Goal: Task Accomplishment & Management: Use online tool/utility

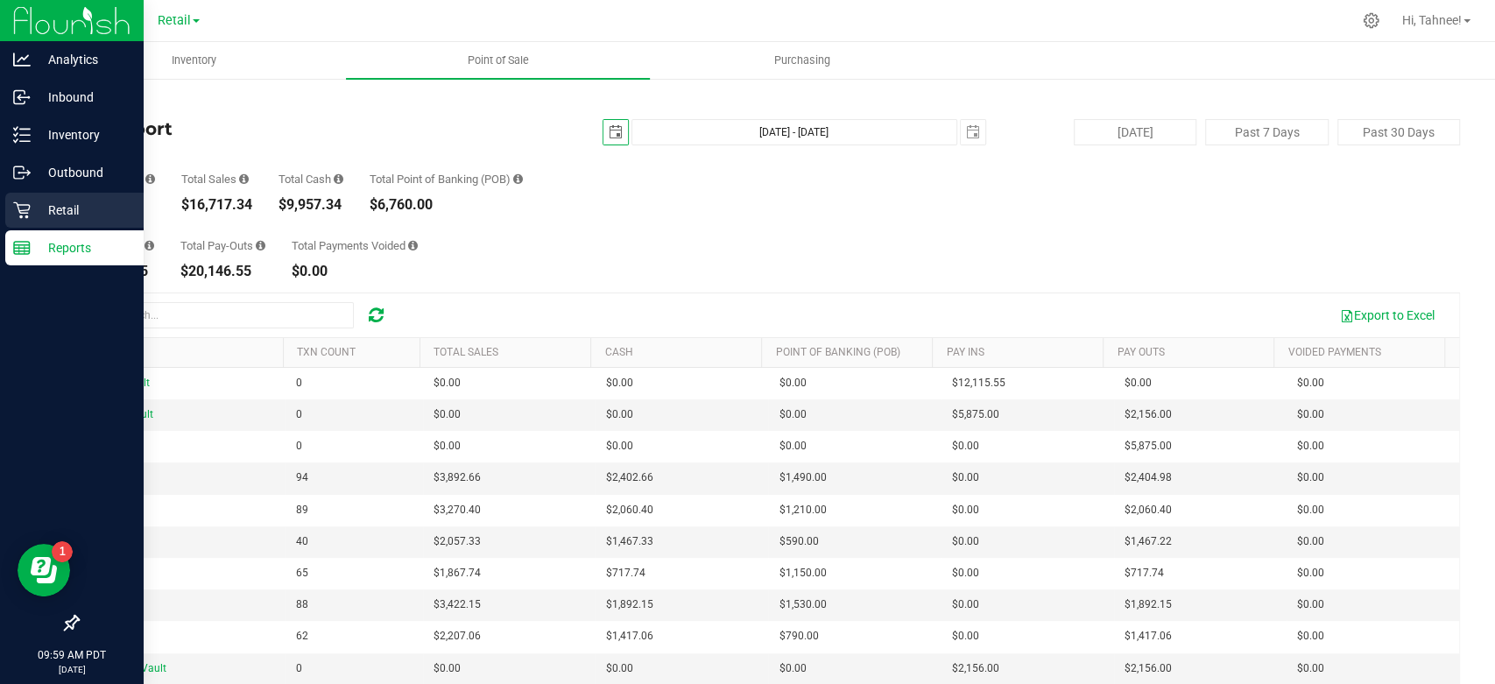
scroll to position [97, 0]
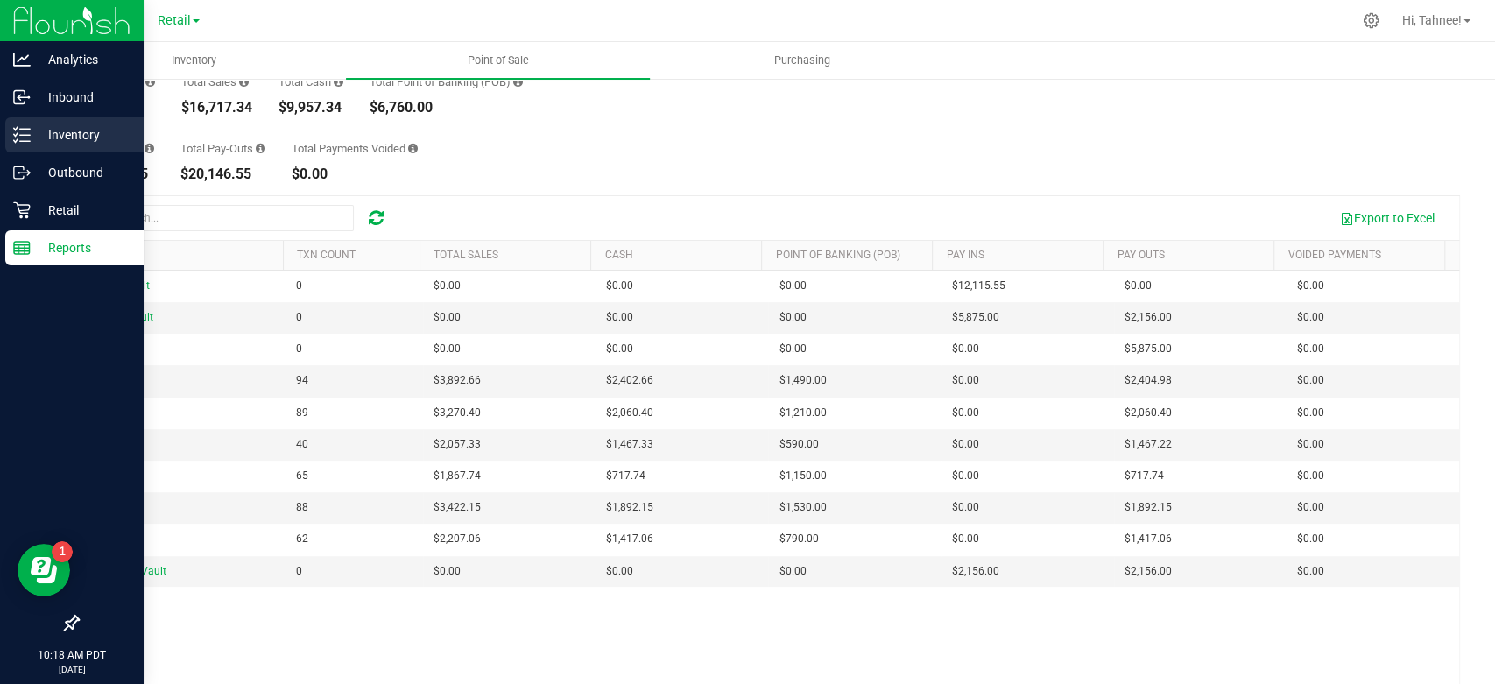
click at [80, 144] on p "Inventory" at bounding box center [83, 134] width 105 height 21
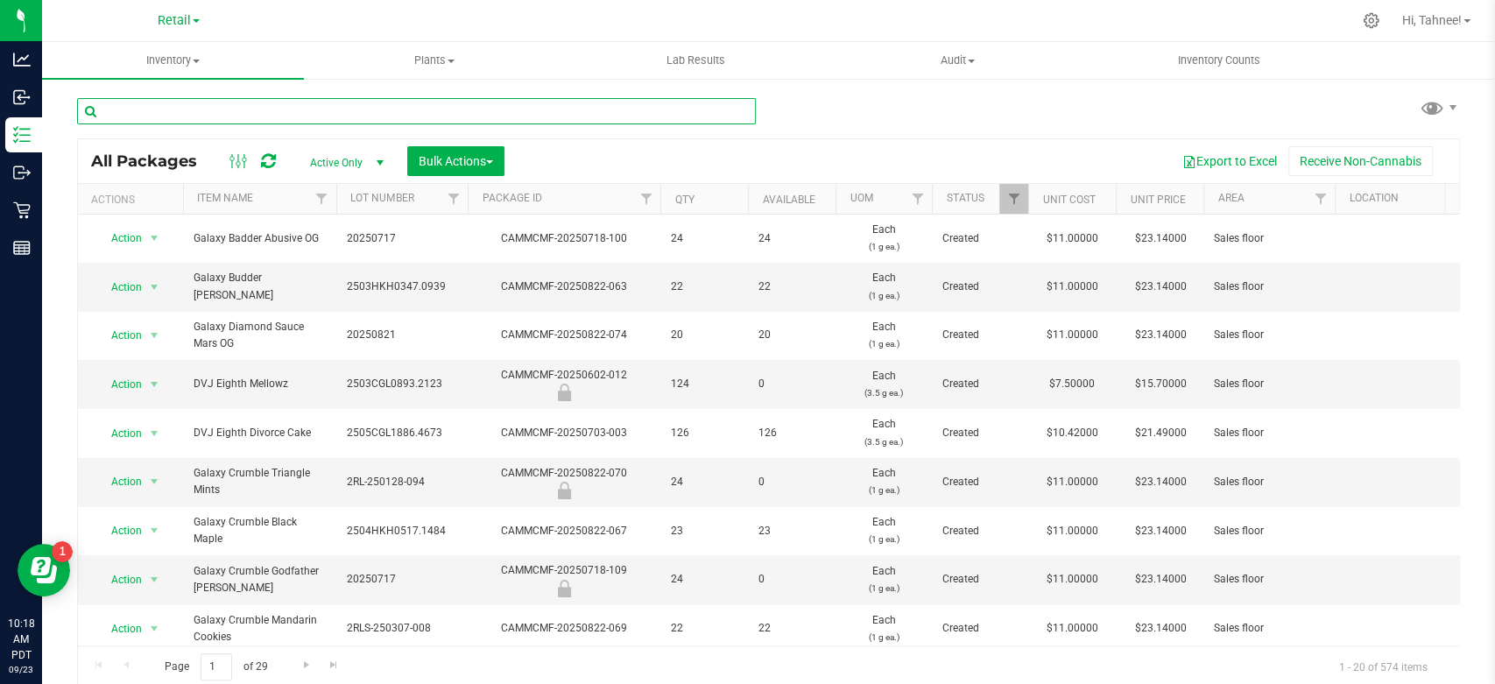
click at [611, 115] on input "text" at bounding box center [416, 111] width 679 height 26
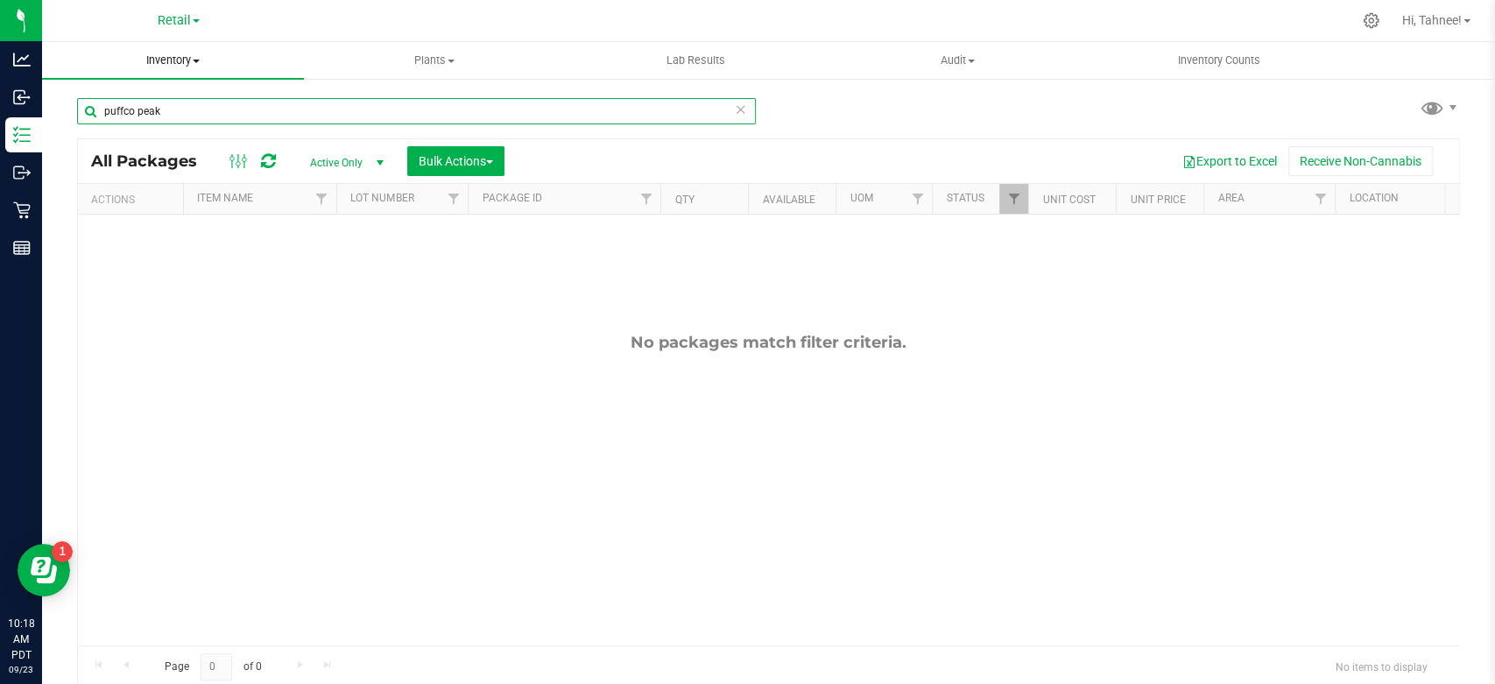
type input "puffco peak"
click at [167, 64] on span "Inventory" at bounding box center [173, 61] width 262 height 16
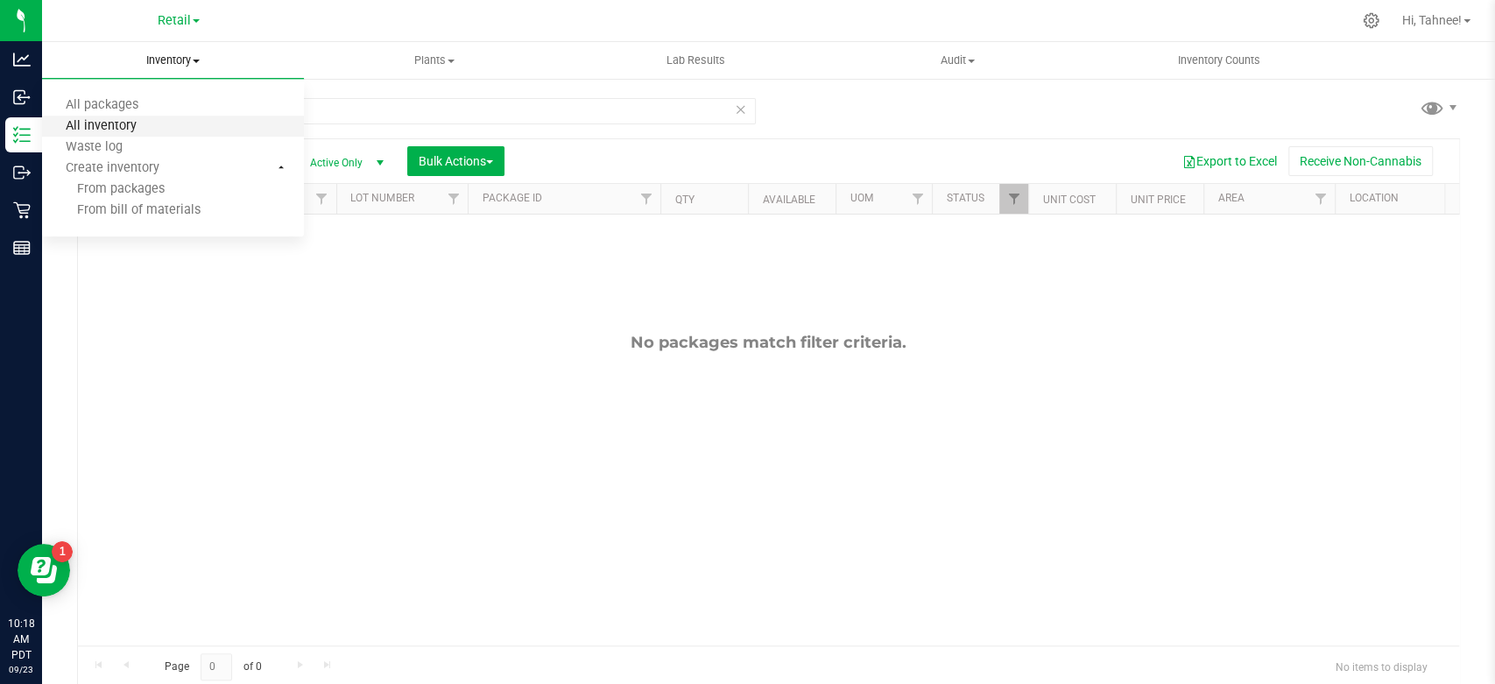
click at [100, 123] on span "All inventory" at bounding box center [101, 126] width 118 height 15
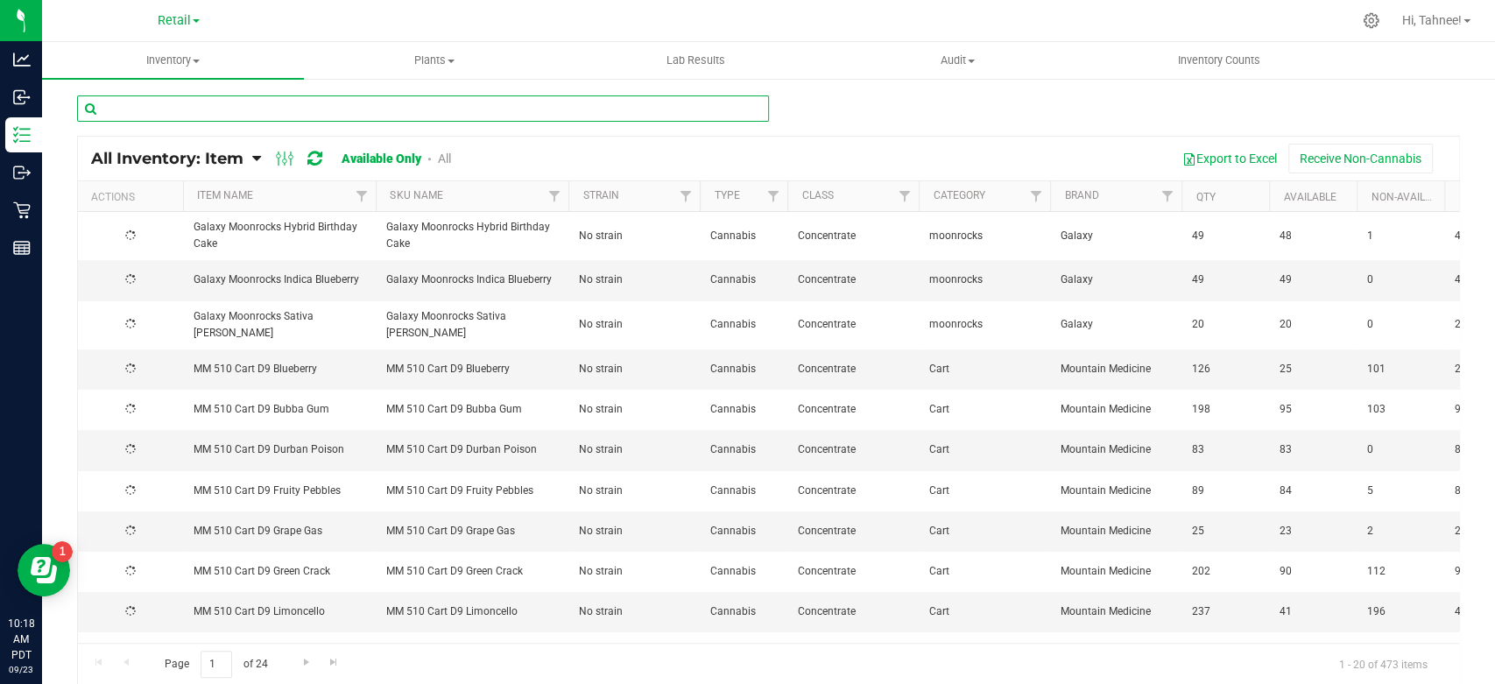
click at [326, 103] on input "text" at bounding box center [423, 108] width 692 height 26
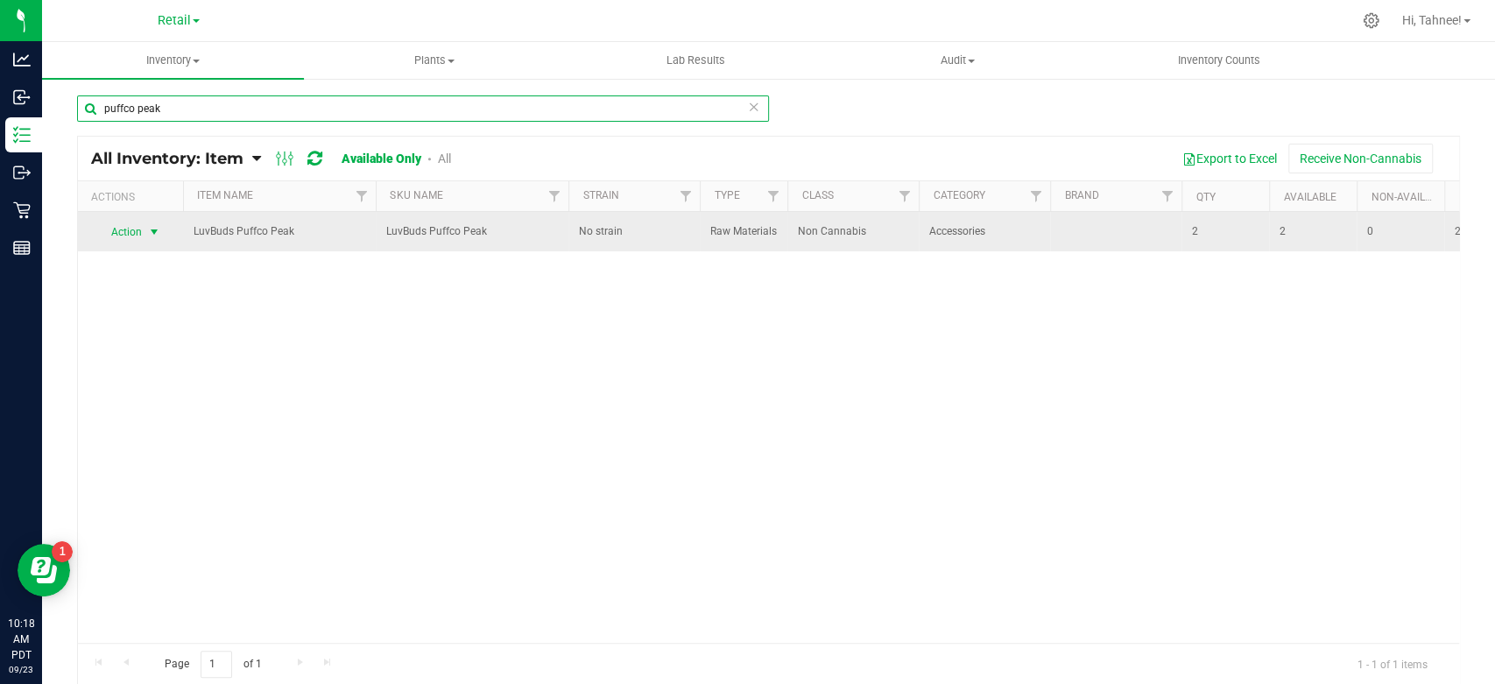
type input "puffco peak"
click at [142, 239] on span "Action" at bounding box center [118, 232] width 47 height 25
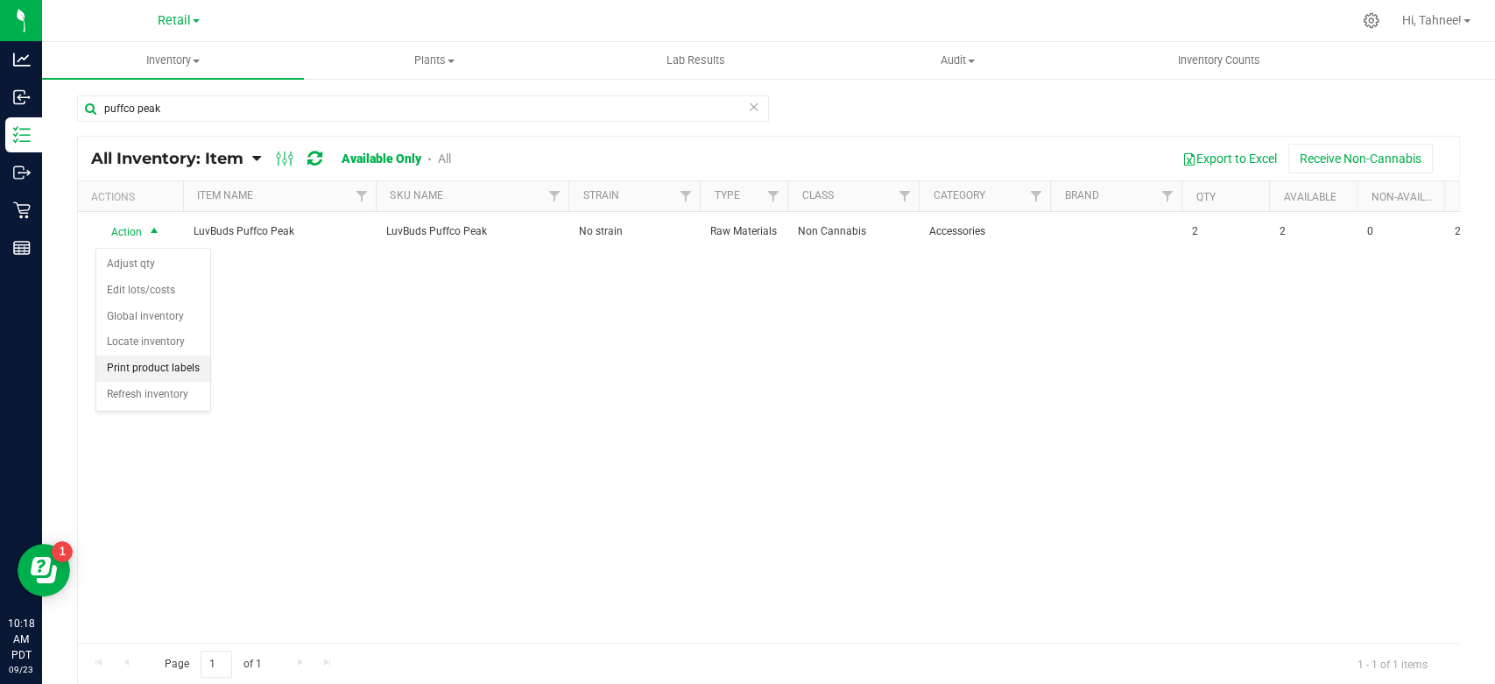
click at [182, 372] on li "Print product labels" at bounding box center [153, 369] width 114 height 26
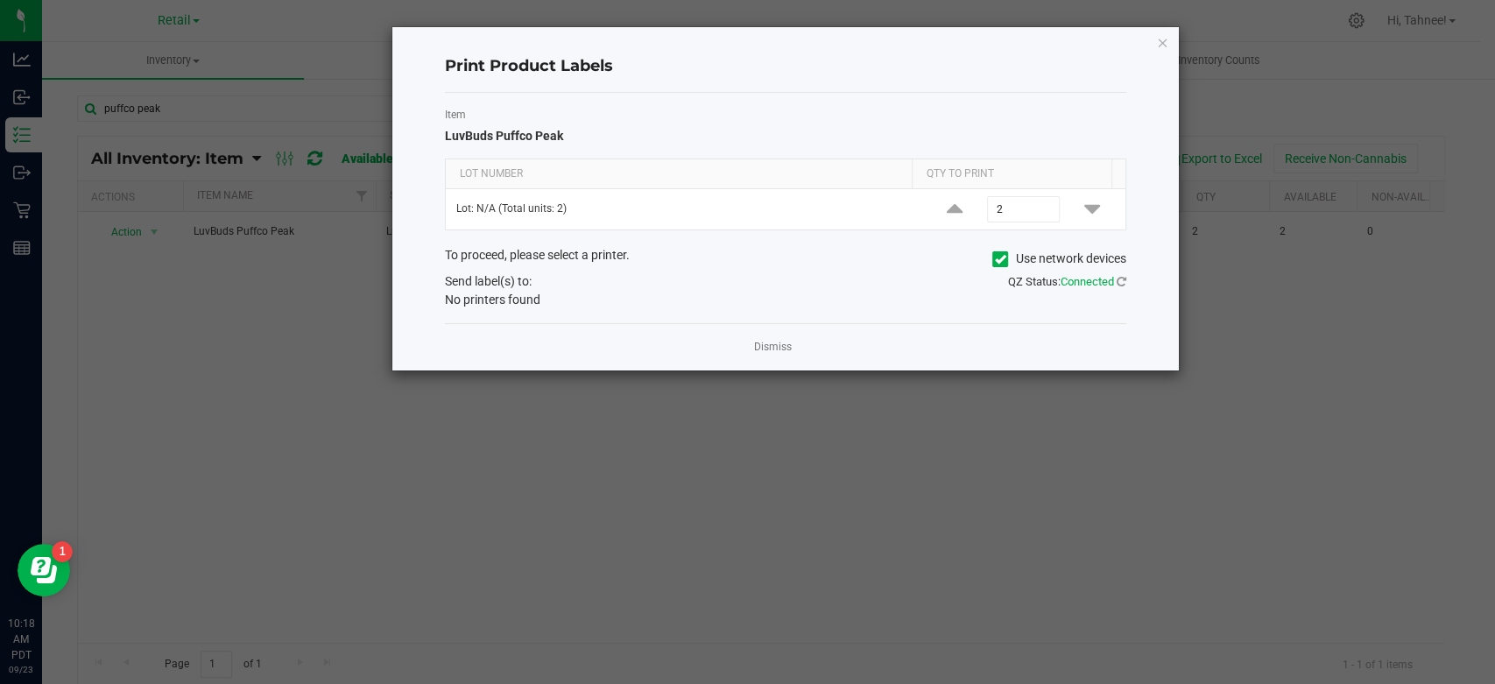
click at [997, 259] on icon at bounding box center [1000, 259] width 11 height 0
click at [0, 0] on input "Use network devices" at bounding box center [0, 0] width 0 height 0
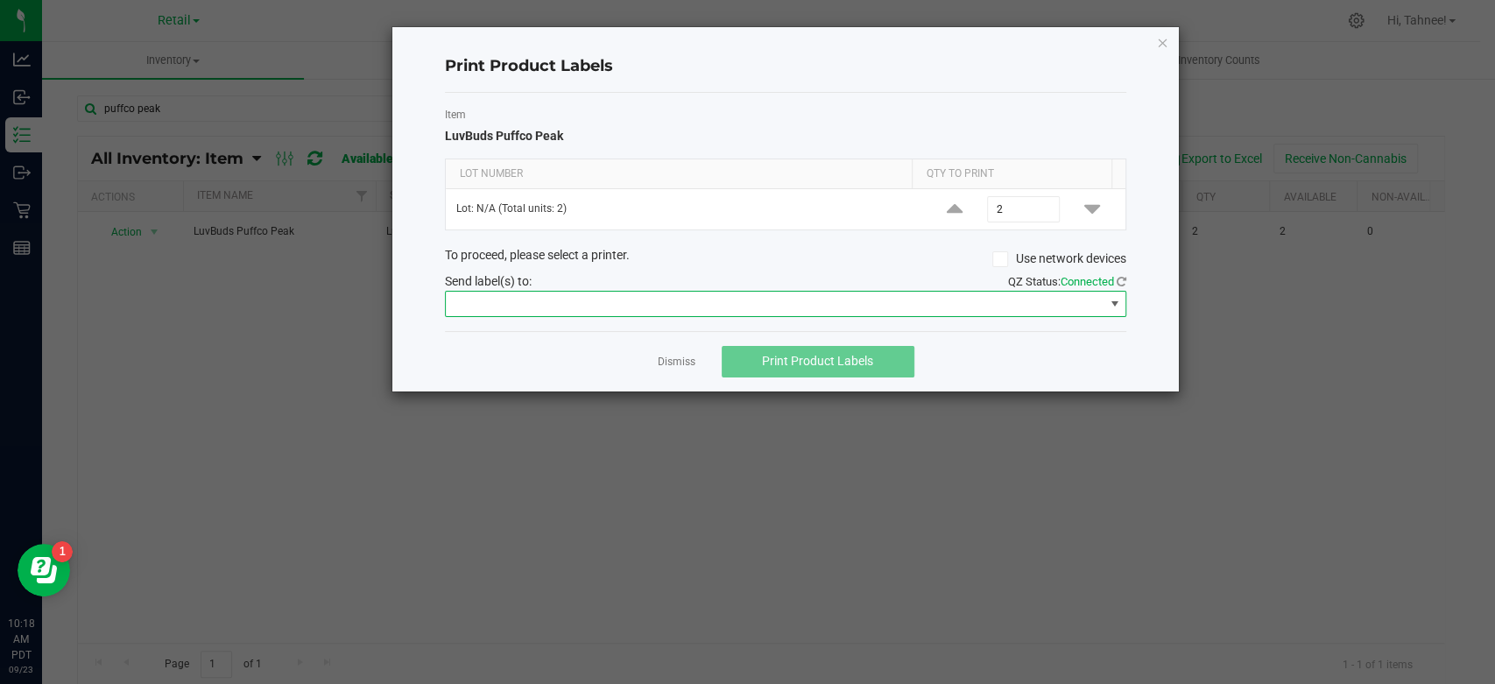
click at [800, 307] on span at bounding box center [775, 304] width 658 height 25
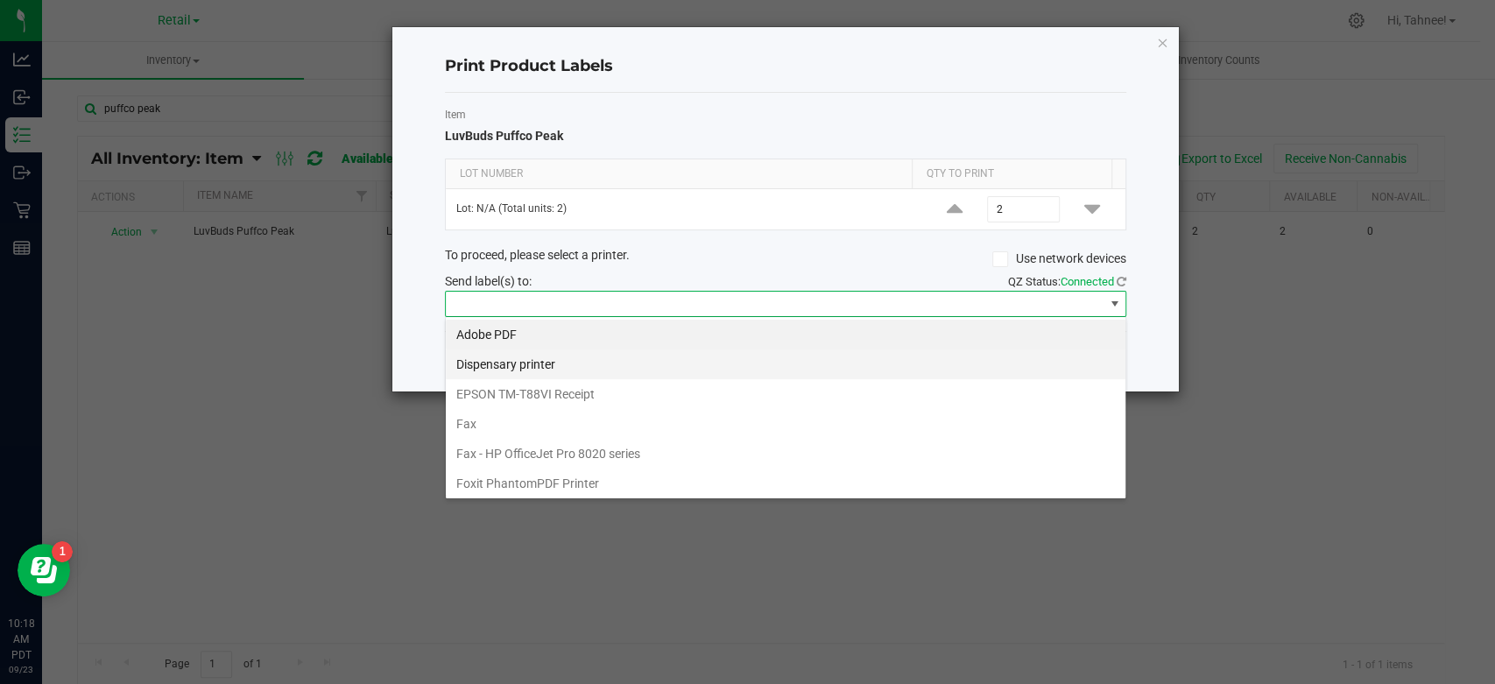
scroll to position [209, 0]
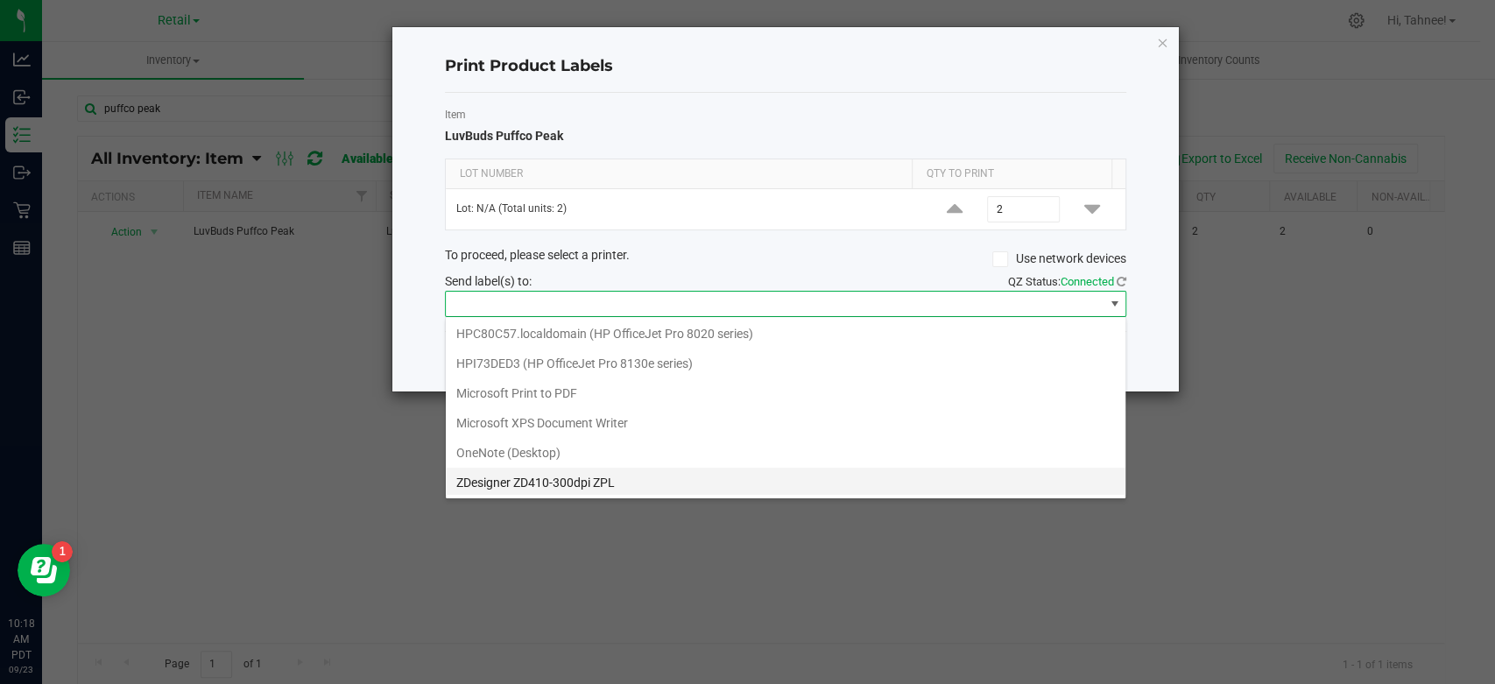
click at [606, 469] on ZPL "ZDesigner ZD410-300dpi ZPL" at bounding box center [786, 483] width 680 height 30
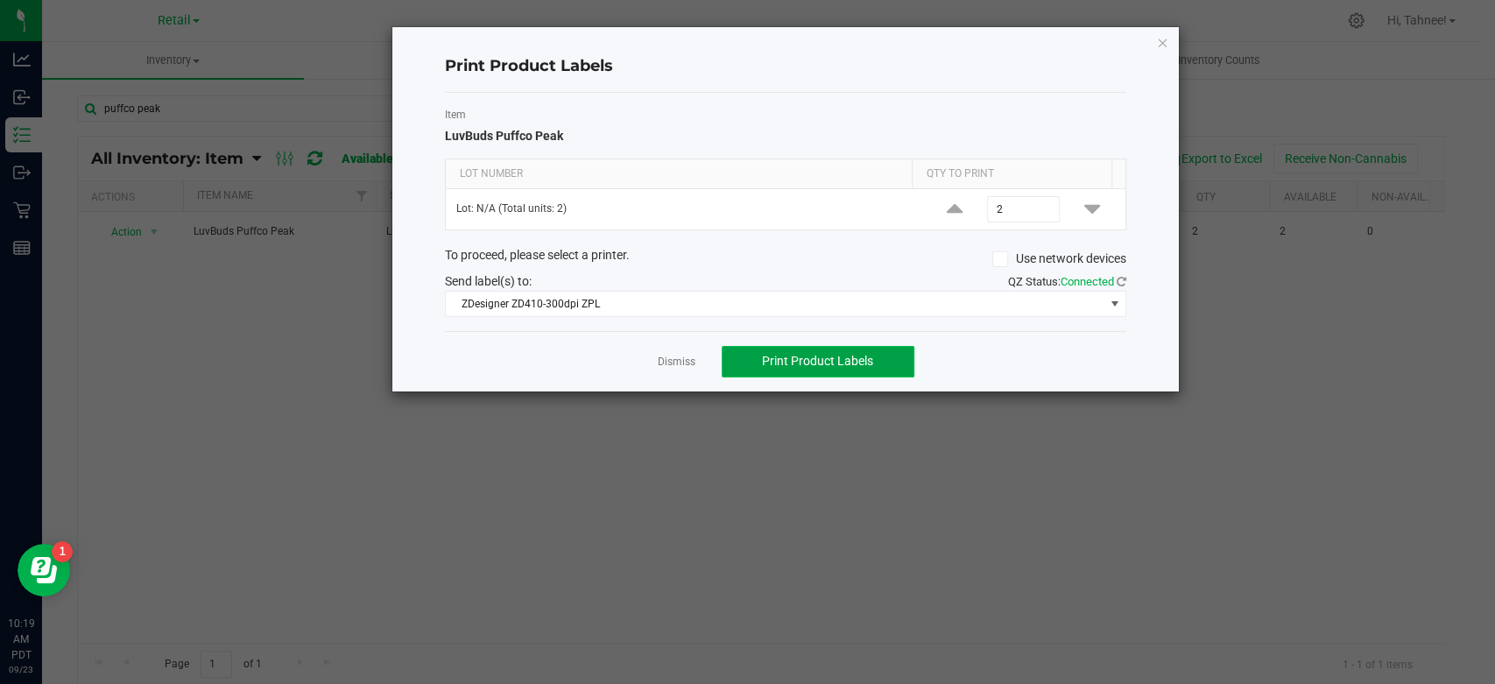
click at [883, 372] on button "Print Product Labels" at bounding box center [818, 362] width 193 height 32
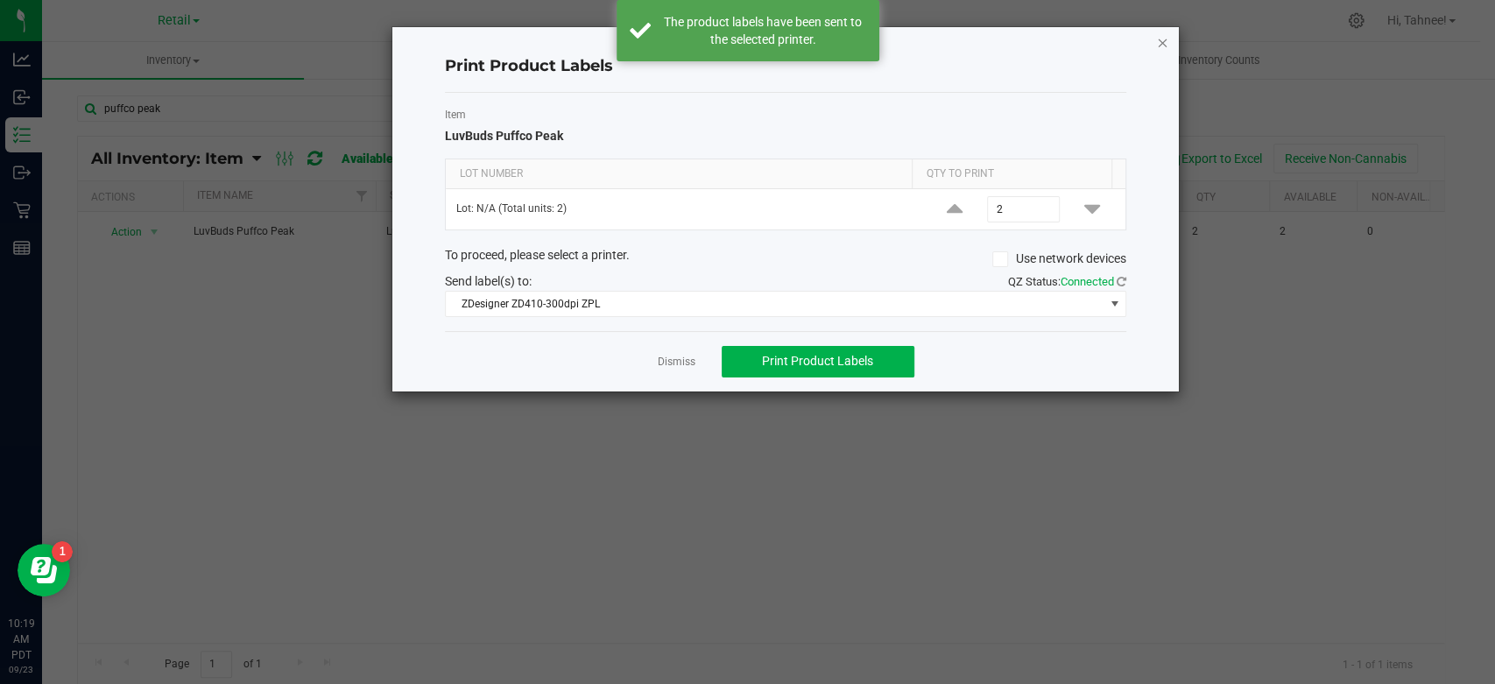
click at [1163, 41] on icon "button" at bounding box center [1162, 42] width 12 height 21
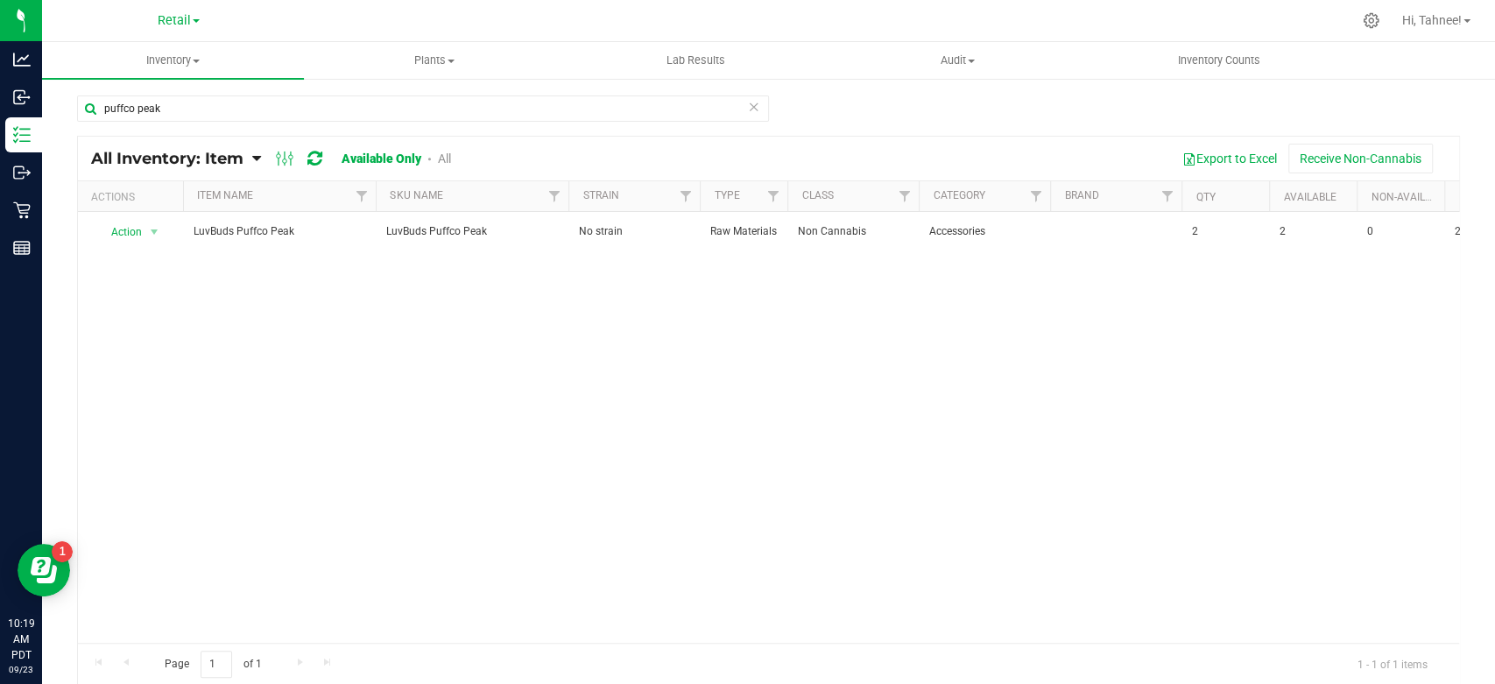
click at [750, 109] on icon at bounding box center [754, 105] width 12 height 21
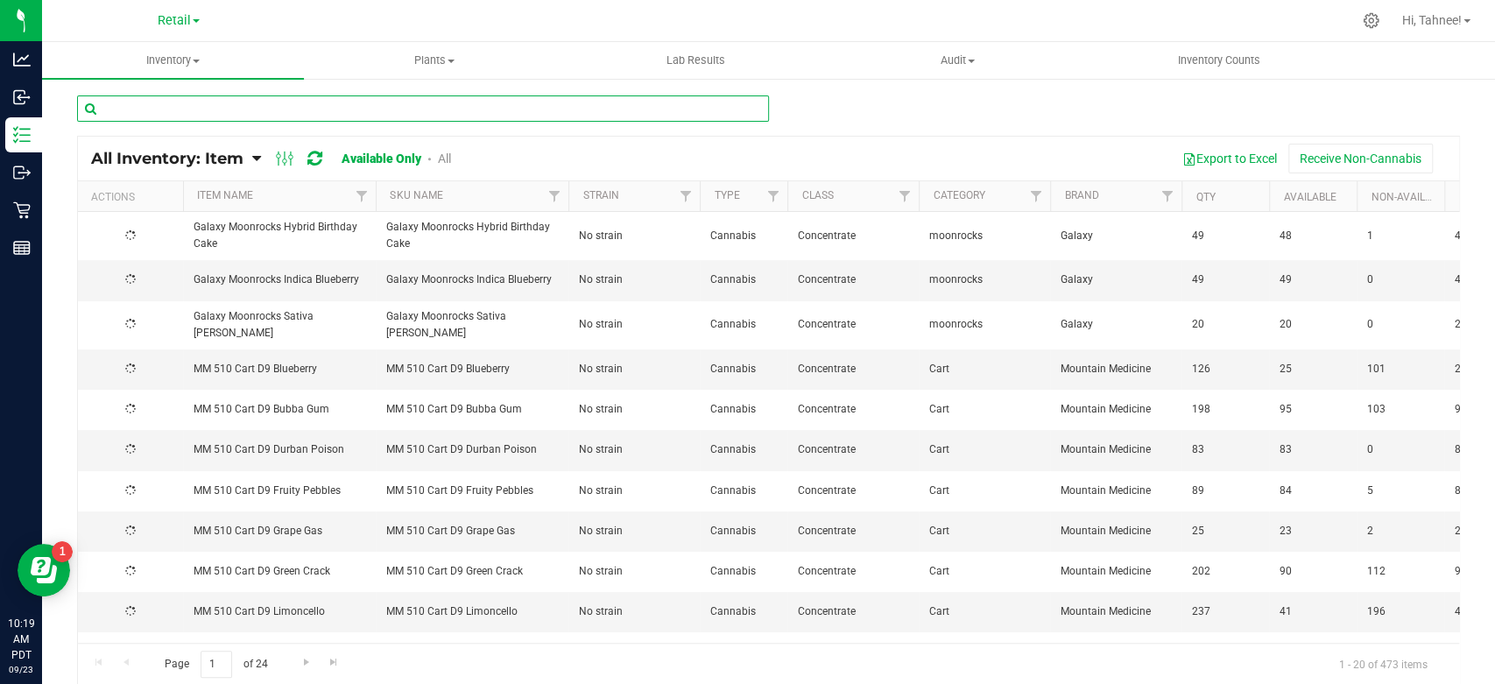
click at [312, 113] on input "text" at bounding box center [423, 108] width 692 height 26
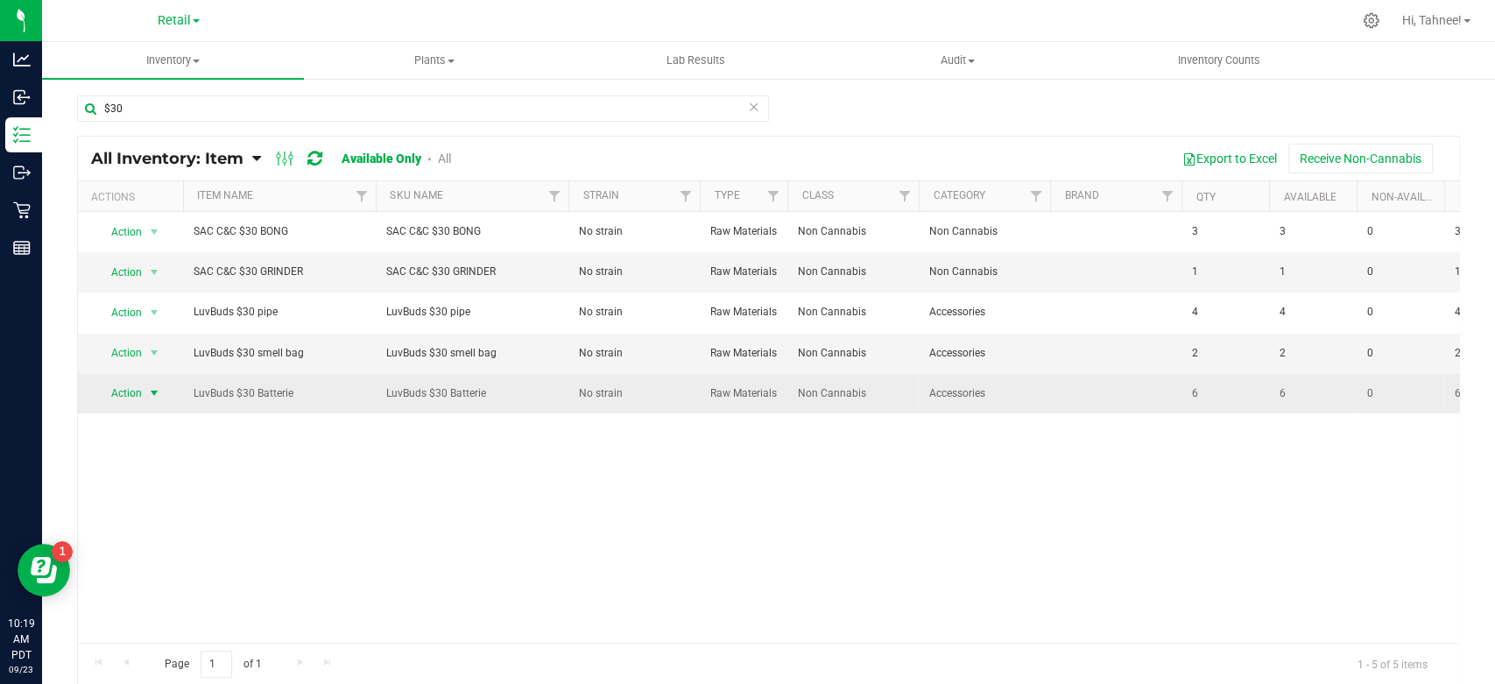
click at [144, 405] on span "select" at bounding box center [155, 393] width 22 height 25
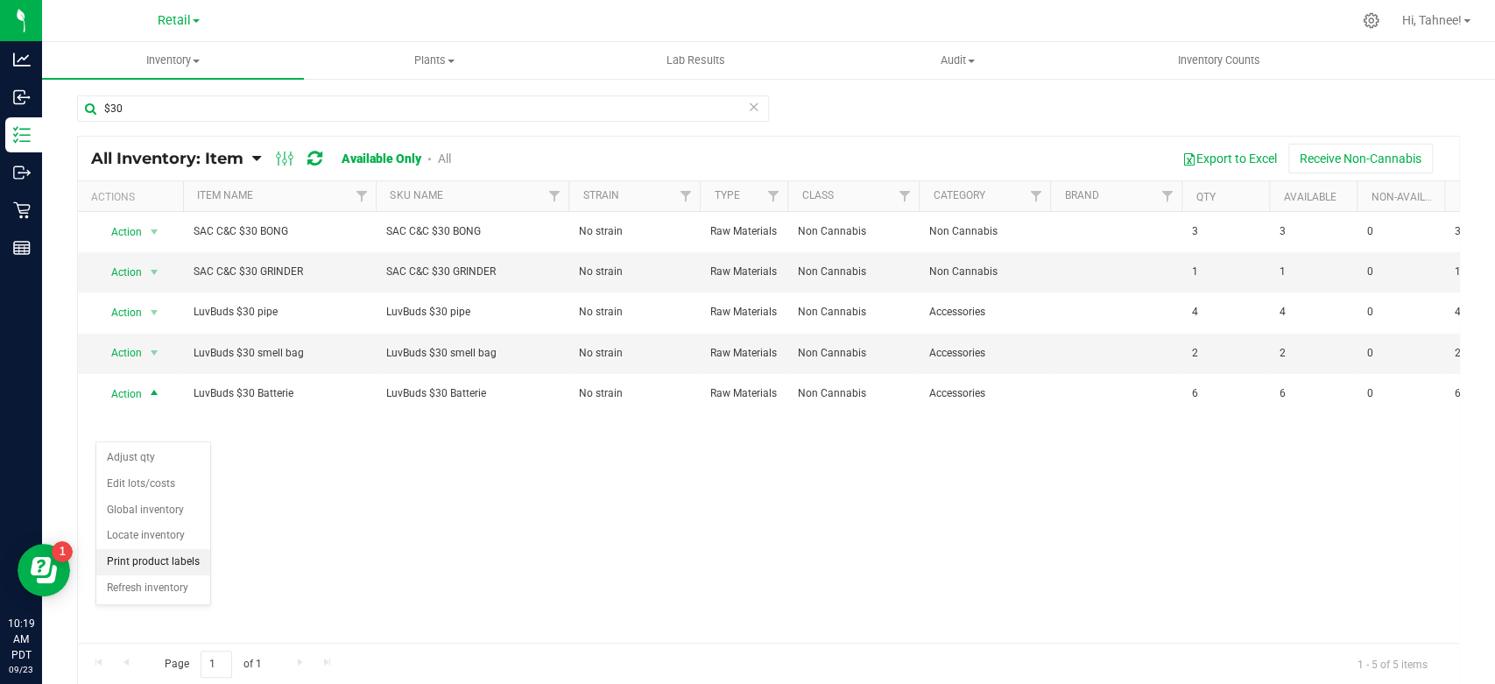
click at [166, 565] on li "Print product labels" at bounding box center [153, 562] width 114 height 26
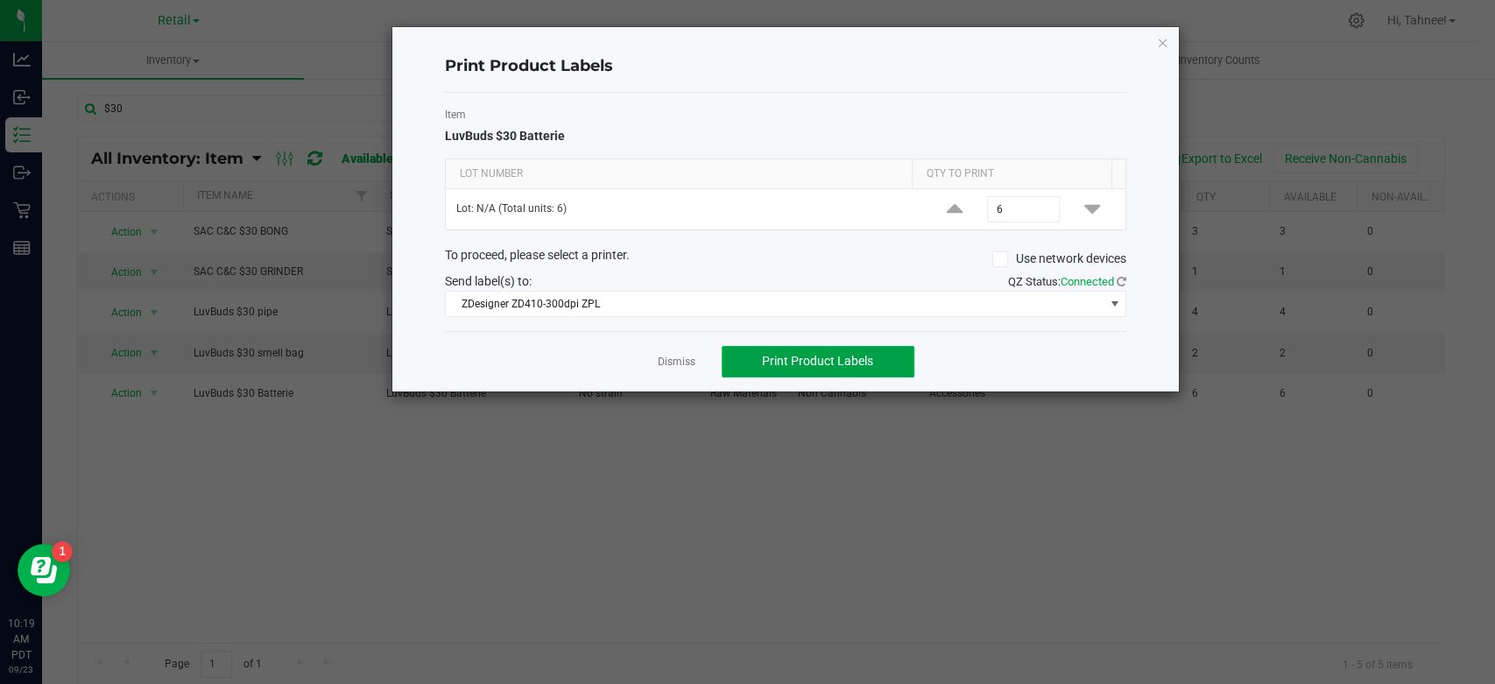
click at [817, 355] on span "Print Product Labels" at bounding box center [817, 361] width 111 height 14
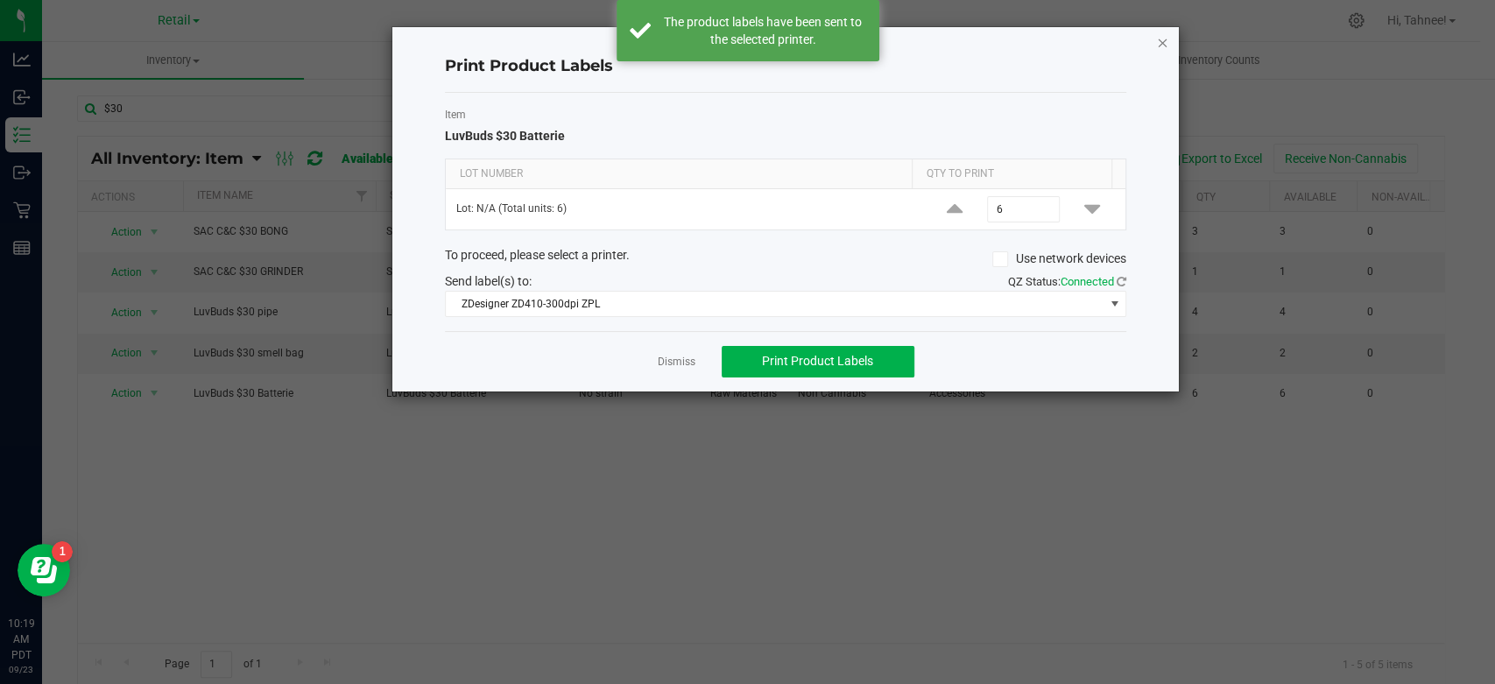
click at [1157, 43] on icon "button" at bounding box center [1162, 42] width 12 height 21
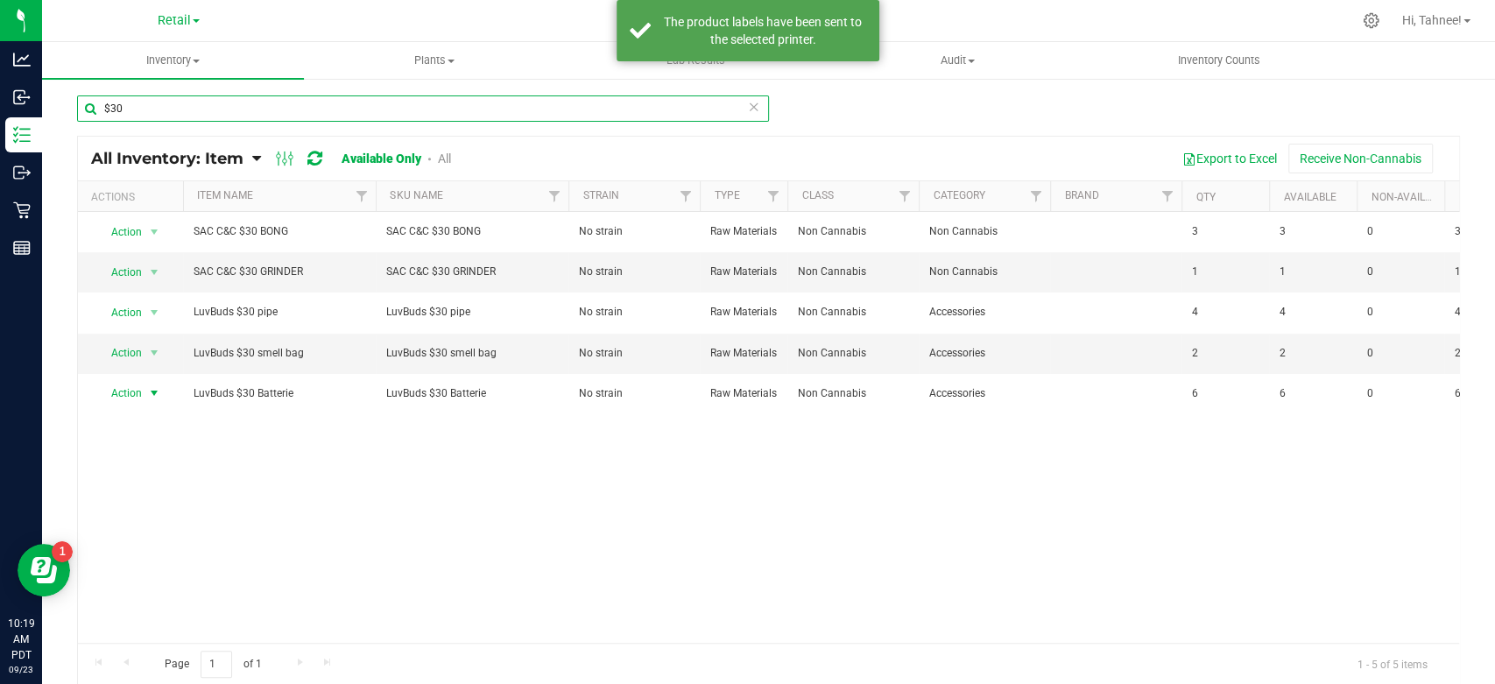
click at [236, 109] on input "$30" at bounding box center [423, 108] width 692 height 26
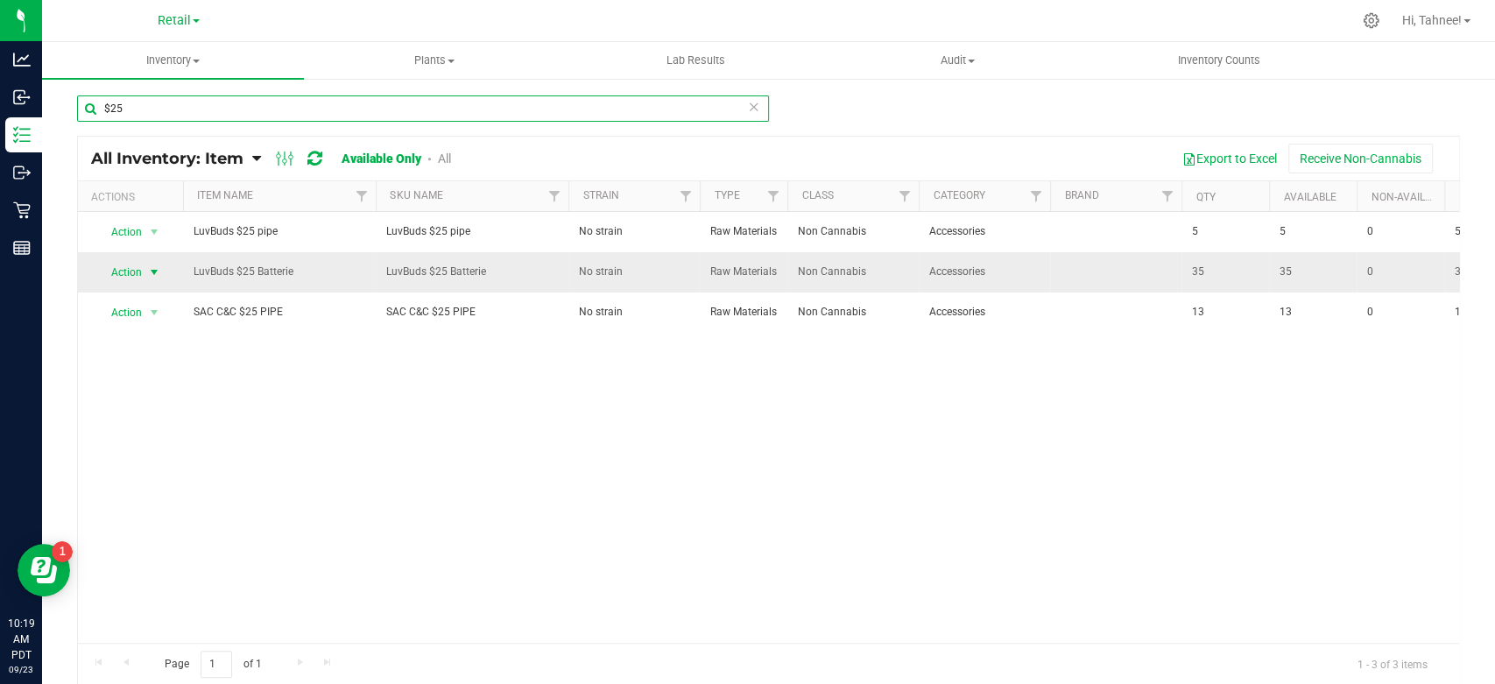
type input "$25"
click at [112, 285] on span "Action" at bounding box center [118, 272] width 47 height 25
click at [175, 421] on li "Print product labels" at bounding box center [153, 417] width 114 height 26
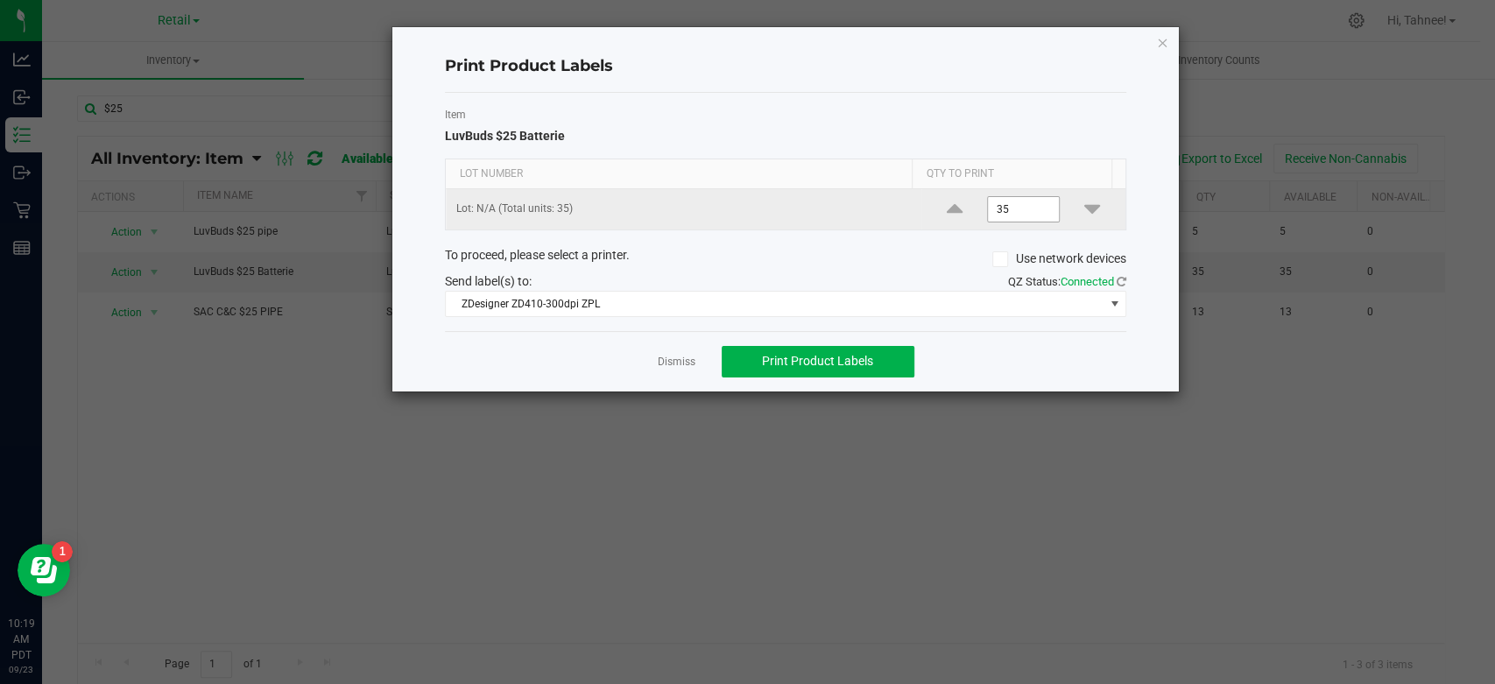
click at [1020, 212] on input "35" at bounding box center [1024, 209] width 72 height 25
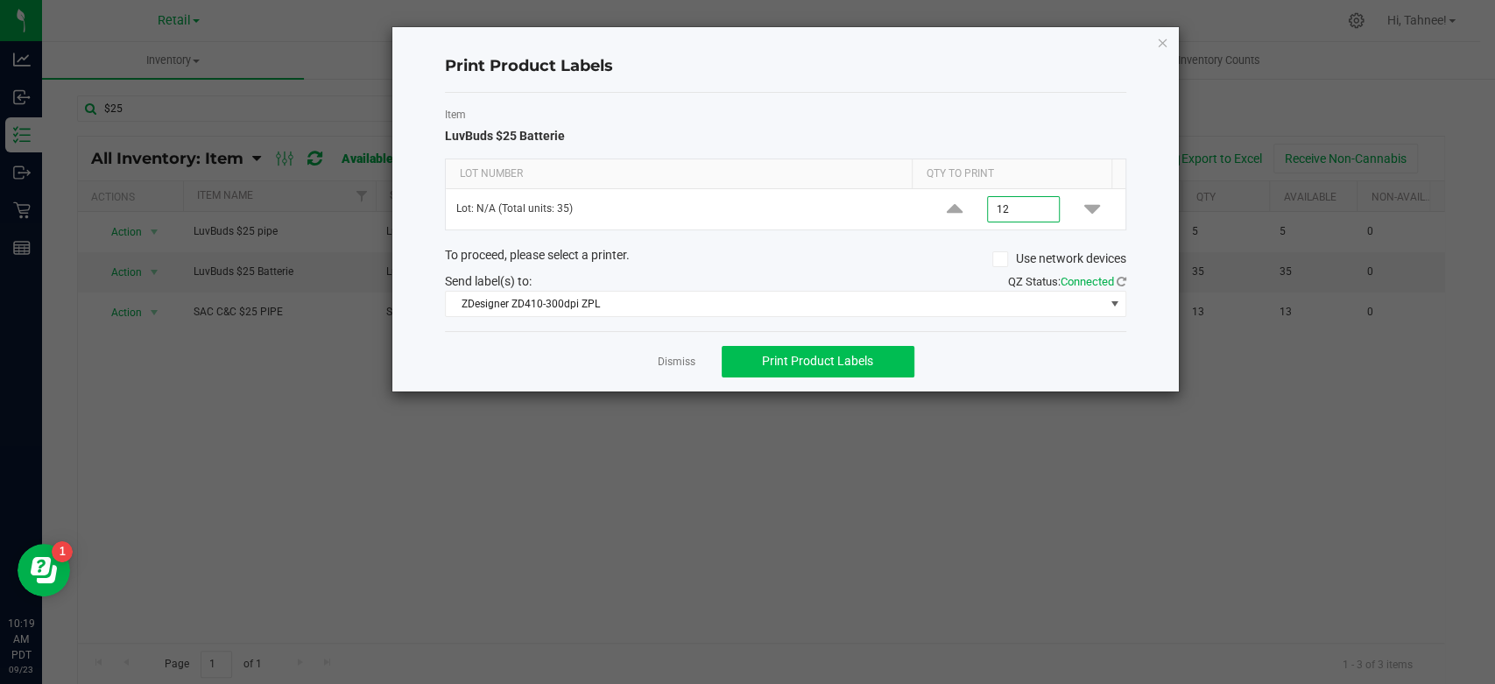
type input "12"
click at [768, 359] on span "Print Product Labels" at bounding box center [817, 361] width 111 height 14
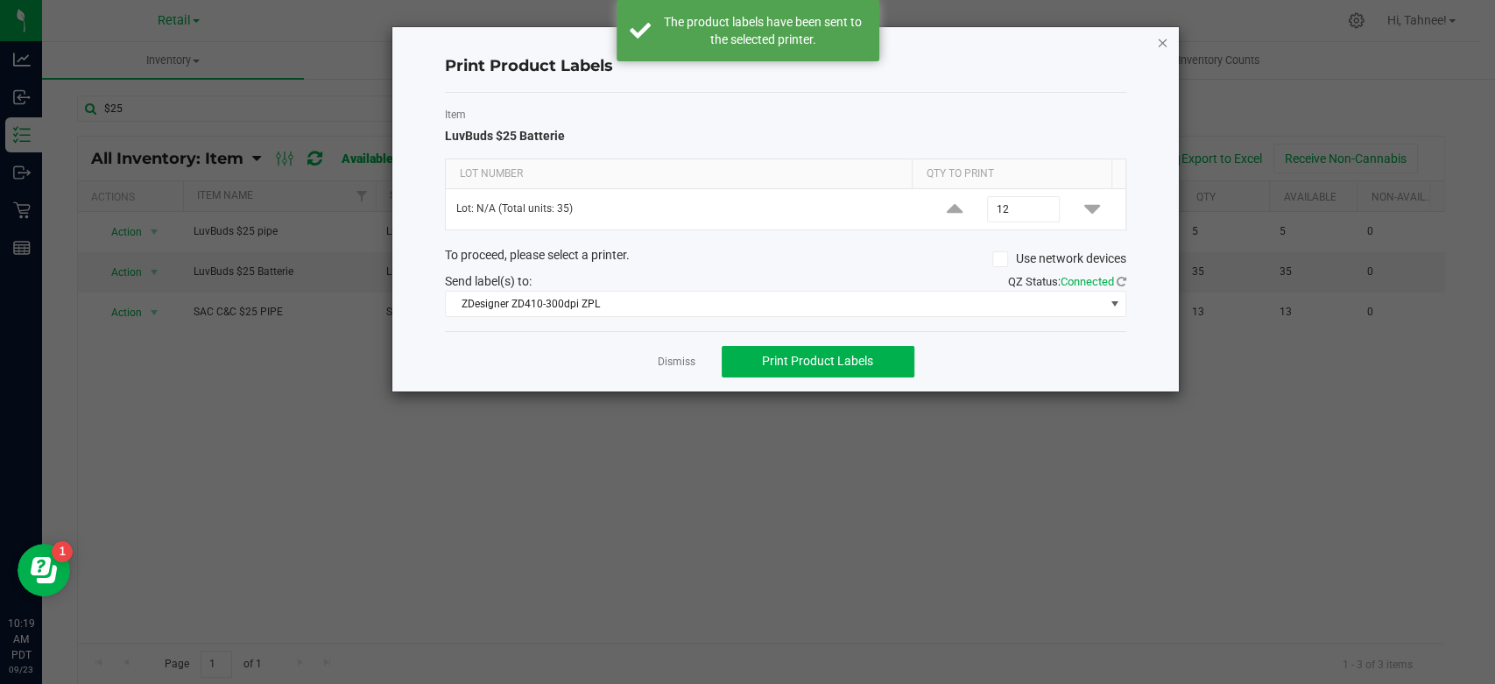
click at [1163, 40] on icon "button" at bounding box center [1162, 42] width 12 height 21
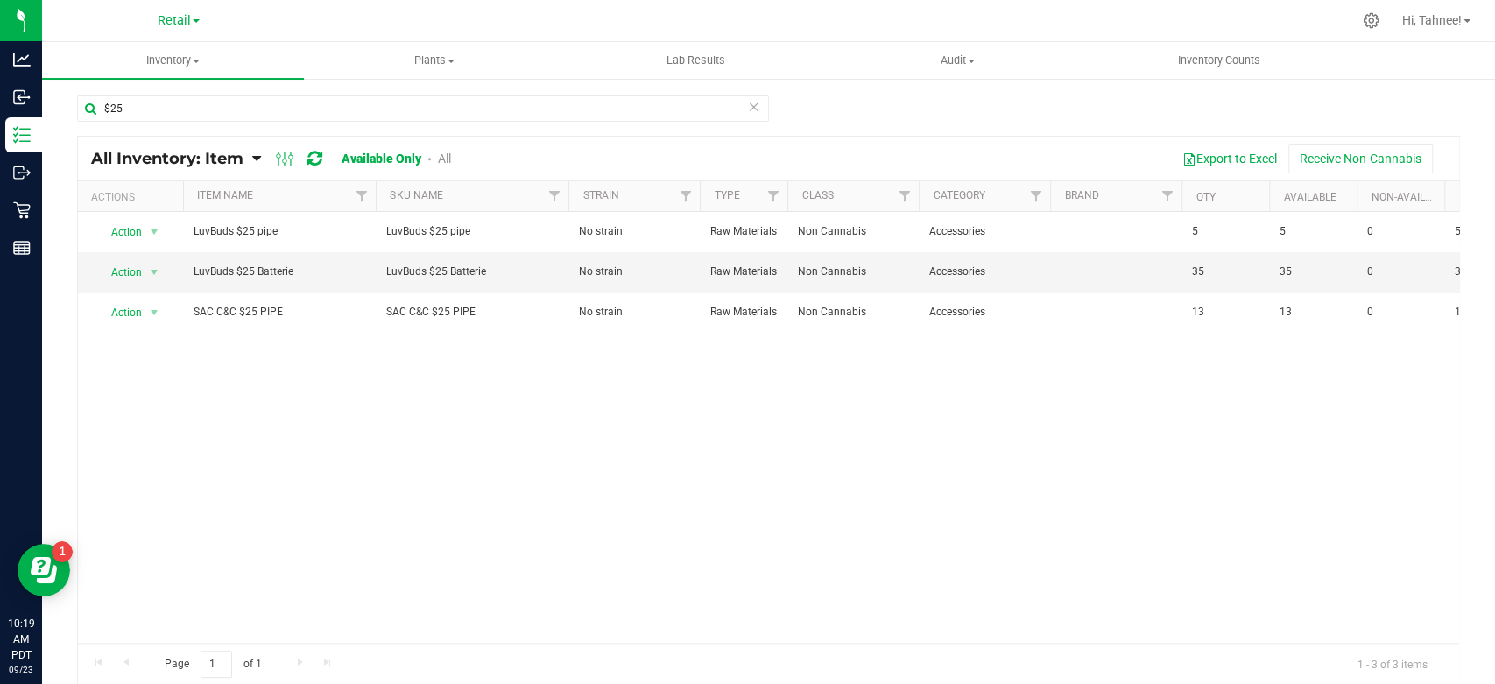
click at [748, 109] on icon at bounding box center [754, 105] width 12 height 21
